Goal: Task Accomplishment & Management: Use online tool/utility

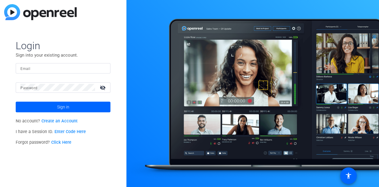
click at [66, 70] on input "Email" at bounding box center [62, 68] width 85 height 7
type input "alycia.byrne@gartner.com"
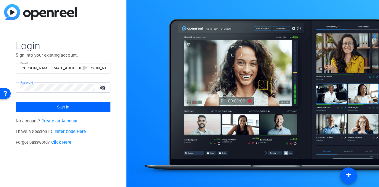
click at [16, 102] on button "Sign in" at bounding box center [63, 107] width 95 height 11
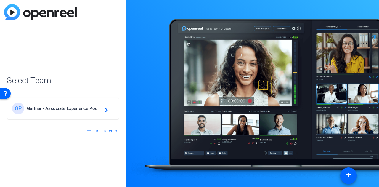
click at [57, 104] on div "GP Gartner - Associate Experience Pod navigate_next" at bounding box center [63, 109] width 102 height 12
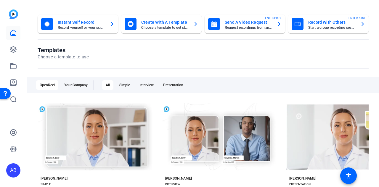
scroll to position [21, 0]
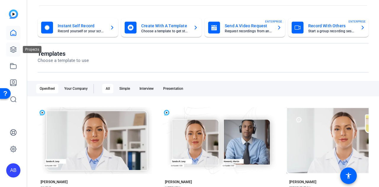
click at [17, 50] on link at bounding box center [13, 49] width 14 height 14
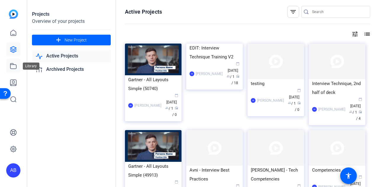
click at [12, 66] on icon at bounding box center [13, 66] width 7 height 7
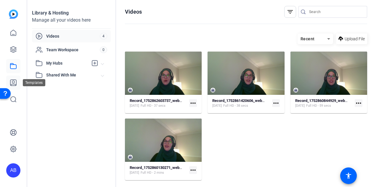
click at [15, 82] on icon at bounding box center [13, 83] width 6 height 6
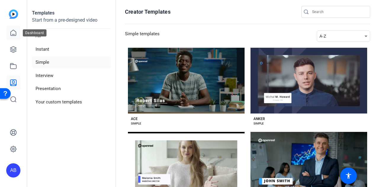
click at [16, 32] on icon at bounding box center [13, 33] width 5 height 6
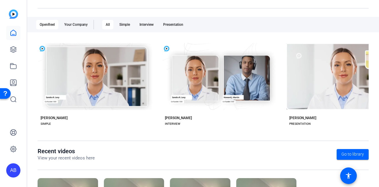
scroll to position [87, 0]
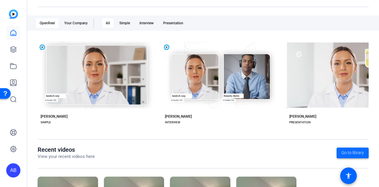
click at [350, 154] on span "Go to library" at bounding box center [353, 153] width 23 height 6
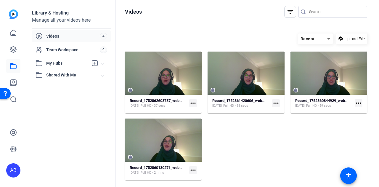
click at [58, 64] on span "My Hubs" at bounding box center [67, 63] width 42 height 6
click at [11, 66] on icon at bounding box center [13, 66] width 7 height 7
click at [12, 53] on link at bounding box center [13, 49] width 14 height 14
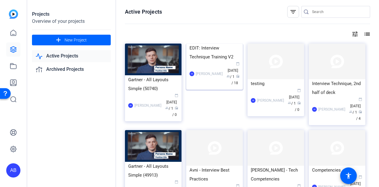
click at [208, 44] on img at bounding box center [214, 44] width 57 height 0
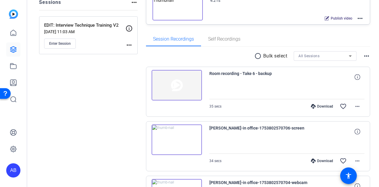
scroll to position [3, 0]
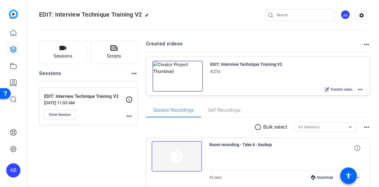
click at [358, 88] on mat-icon "more_horiz" at bounding box center [360, 89] width 7 height 7
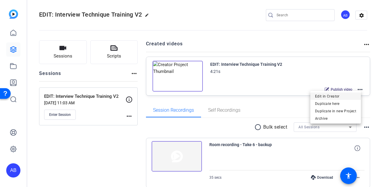
click at [336, 96] on span "Edit in Creator" at bounding box center [335, 96] width 41 height 7
